Goal: Find specific page/section

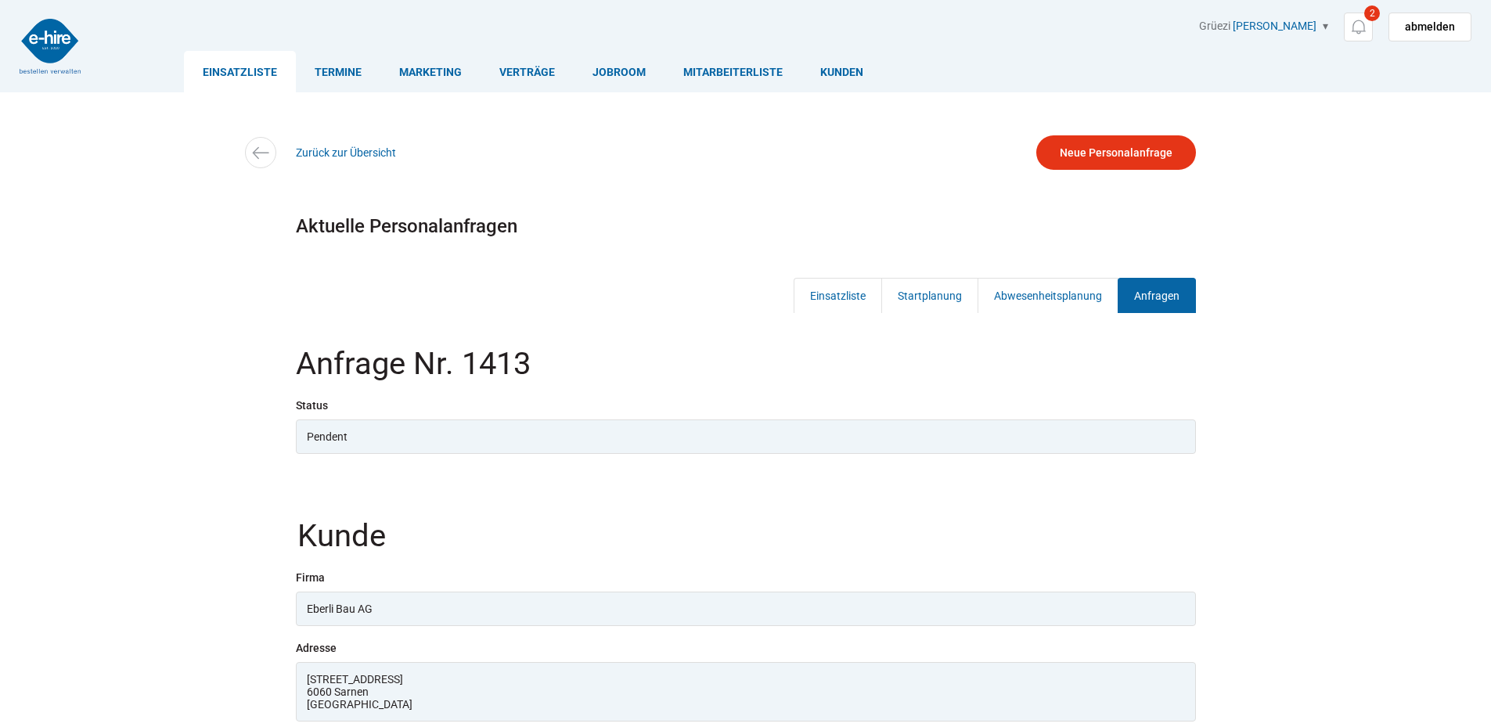
click at [247, 78] on link "Einsatzliste" at bounding box center [240, 71] width 112 height 41
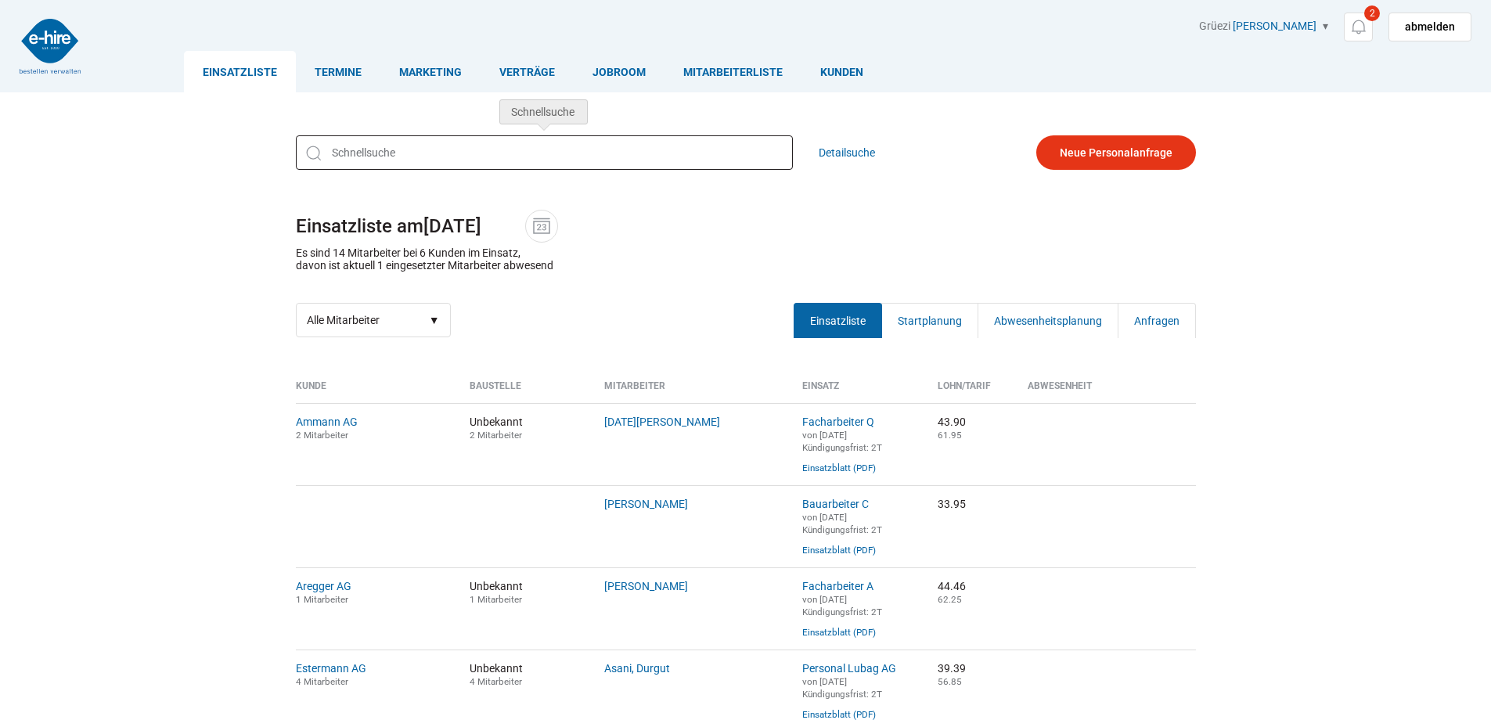
click at [365, 156] on input "text" at bounding box center [544, 152] width 497 height 34
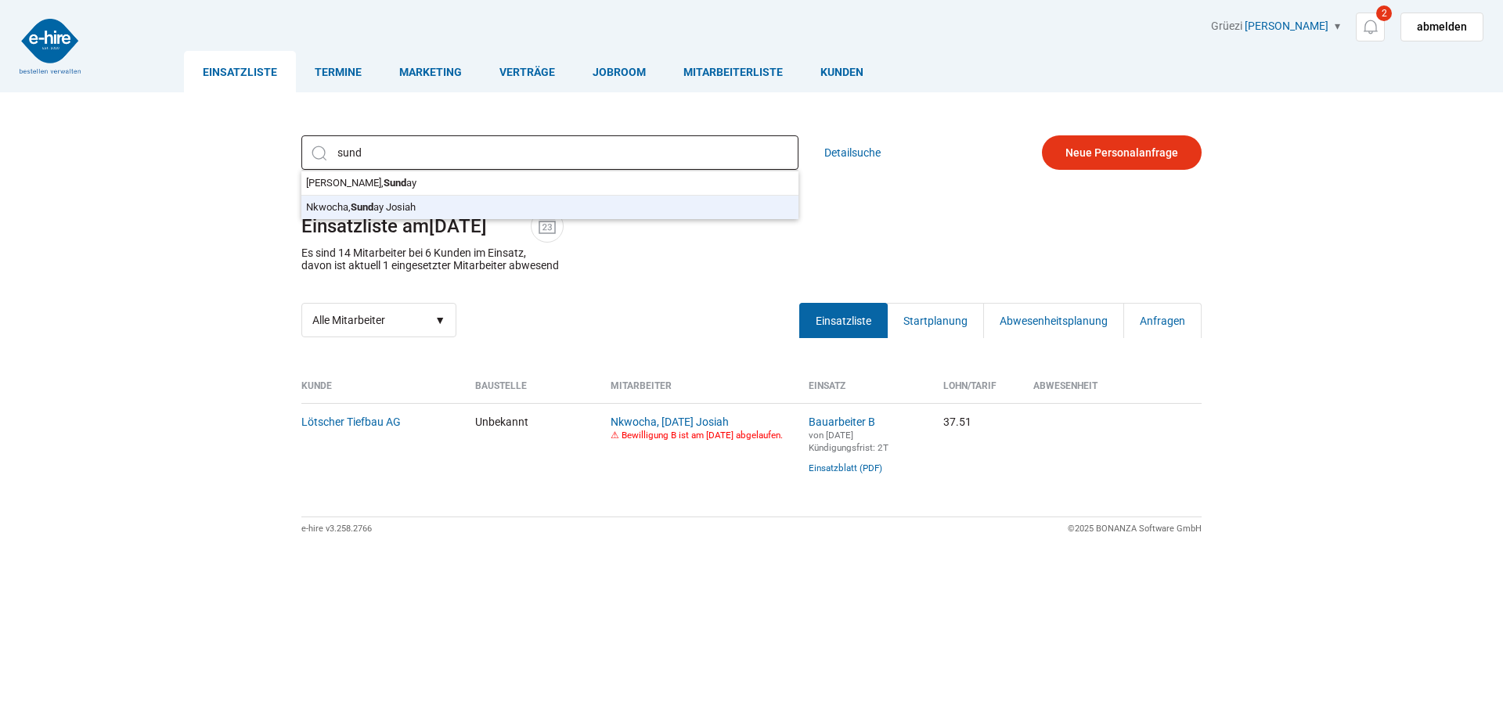
type input "Nkwocha, Sunday Josiah"
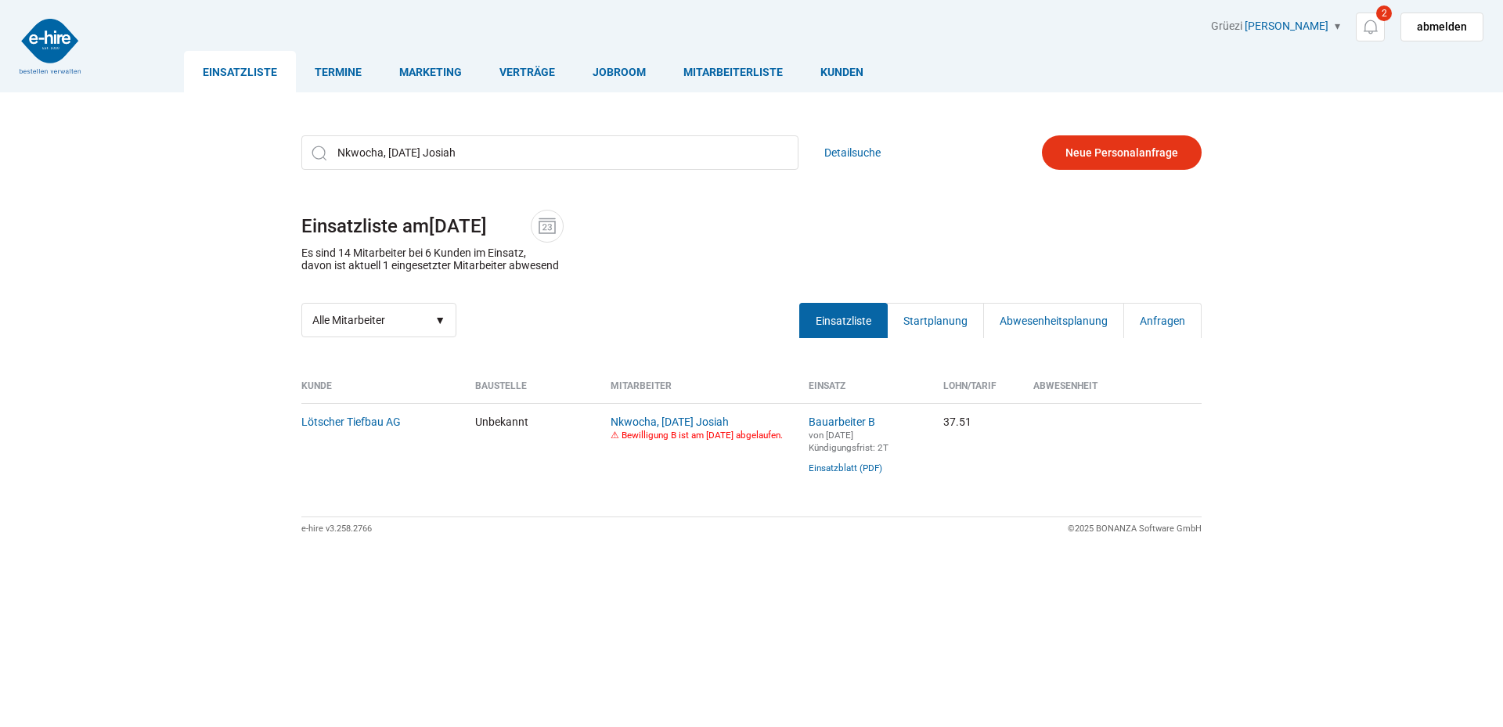
click at [338, 203] on div "Nkwocha, Sunday Josiah Edeh Collins, Sund ay Nkwocha, Sund ay Josiah Detailsuch…" at bounding box center [751, 236] width 939 height 225
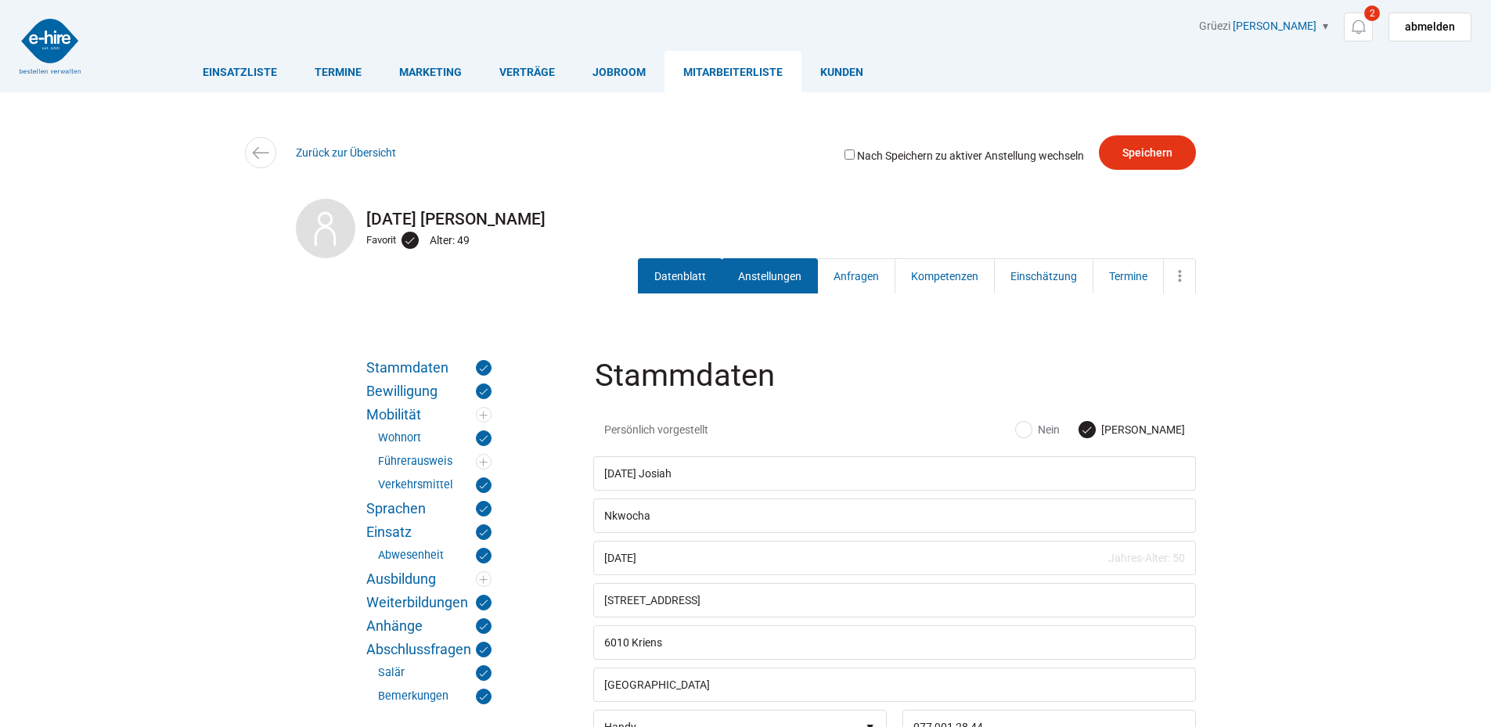
click at [767, 271] on link "Anstellungen" at bounding box center [770, 275] width 96 height 35
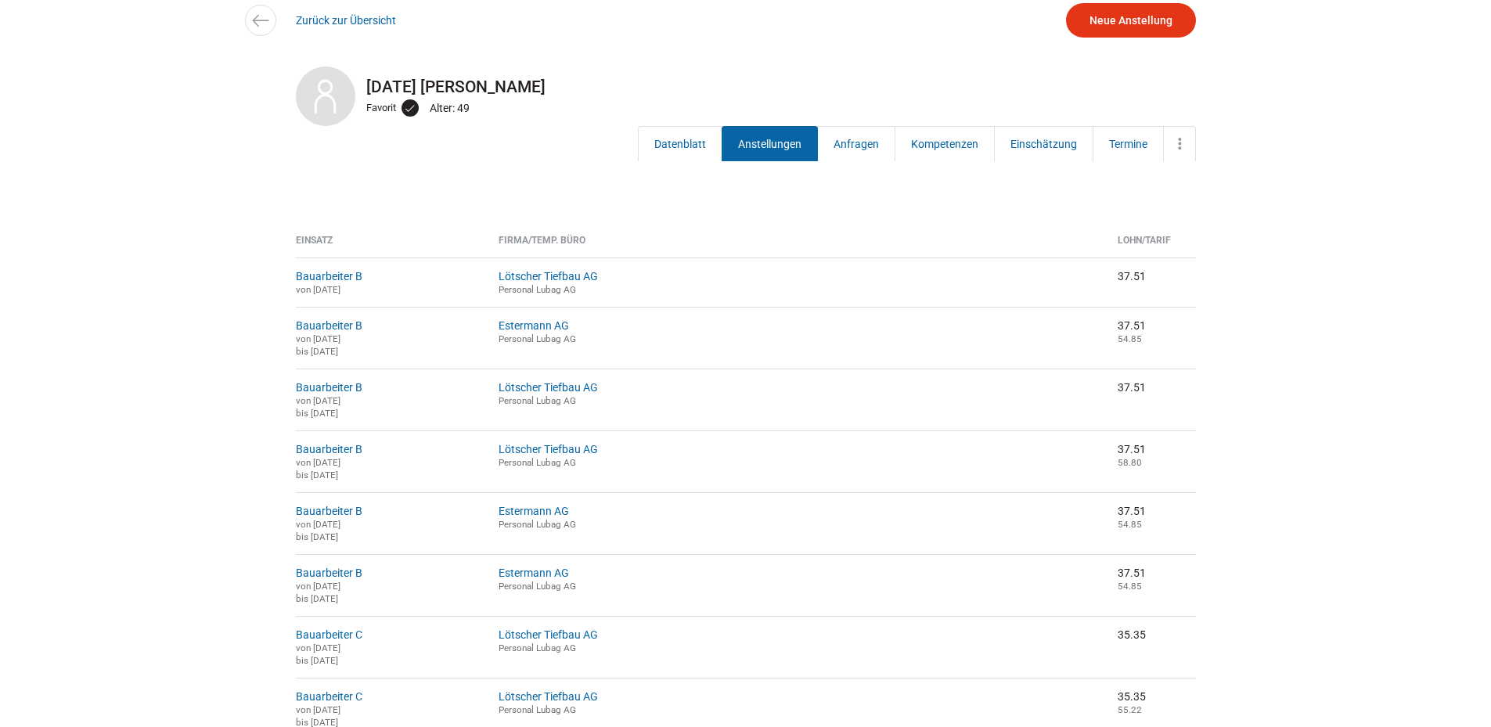
scroll to position [157, 0]
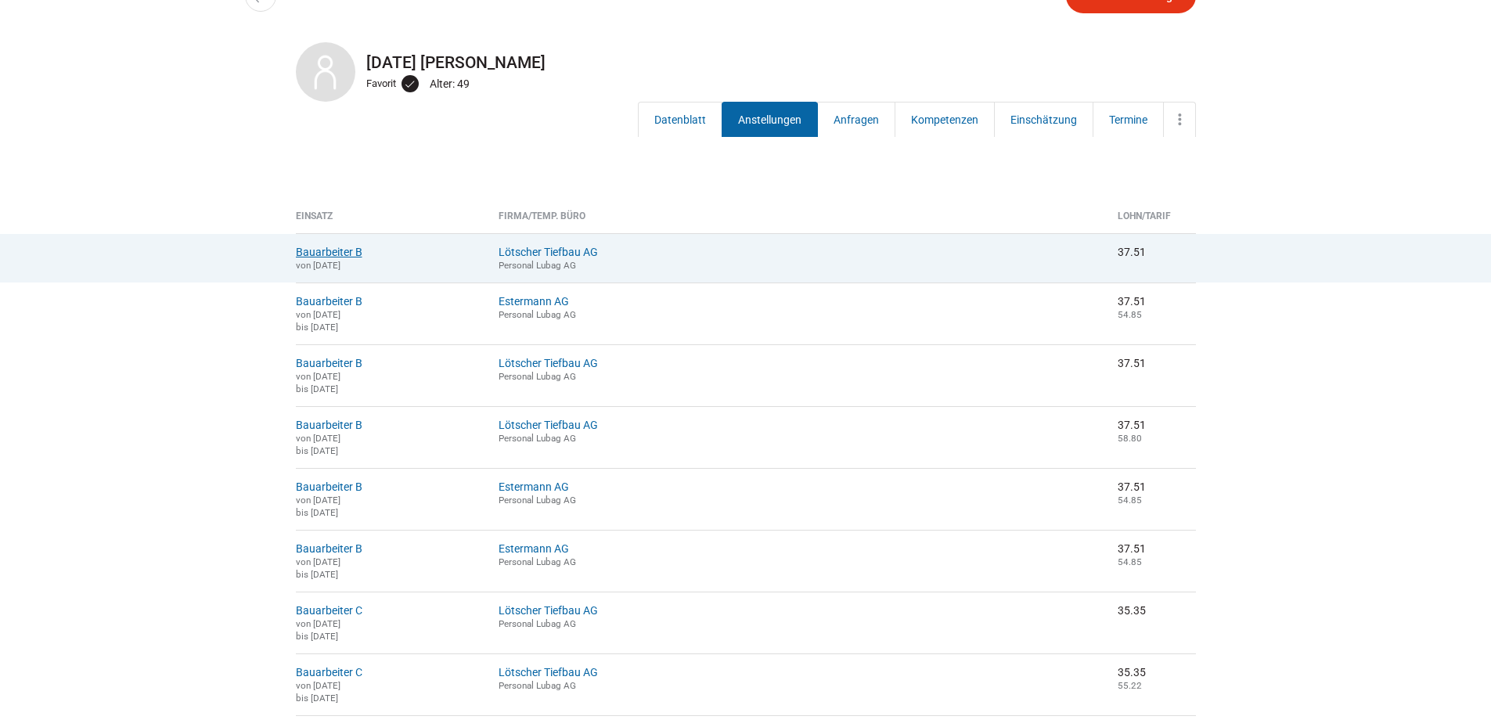
click at [323, 248] on link "Bauarbeiter B" at bounding box center [329, 252] width 67 height 13
click at [341, 250] on link "Bauarbeiter B" at bounding box center [329, 252] width 67 height 13
click at [348, 253] on link "Bauarbeiter B" at bounding box center [329, 252] width 67 height 13
